Goal: Stay updated: Stay updated

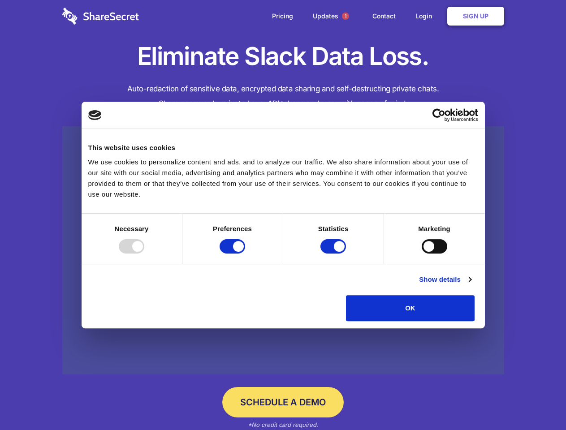
click at [144, 253] on div at bounding box center [132, 246] width 26 height 14
click at [245, 253] on input "Preferences" at bounding box center [232, 246] width 26 height 14
click at [334, 253] on input "Statistics" at bounding box center [333, 246] width 26 height 14
checkbox input "false"
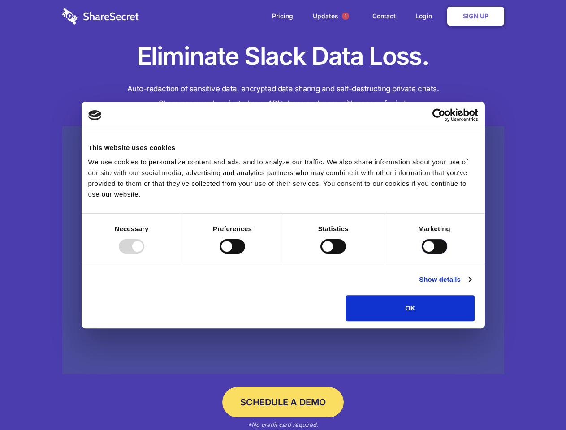
click at [421, 253] on input "Marketing" at bounding box center [434, 246] width 26 height 14
checkbox input "true"
click at [471, 285] on link "Show details" at bounding box center [445, 279] width 52 height 11
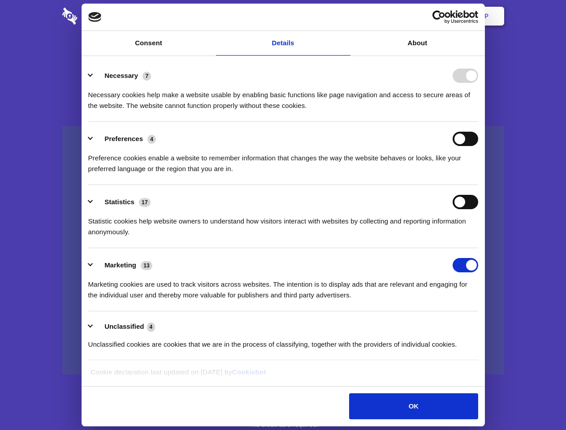
click at [478, 122] on li "Necessary 7 Necessary cookies help make a website usable by enabling basic func…" at bounding box center [283, 90] width 390 height 63
click at [345, 16] on span "1" at bounding box center [345, 16] width 7 height 7
